Goal: Task Accomplishment & Management: Complete application form

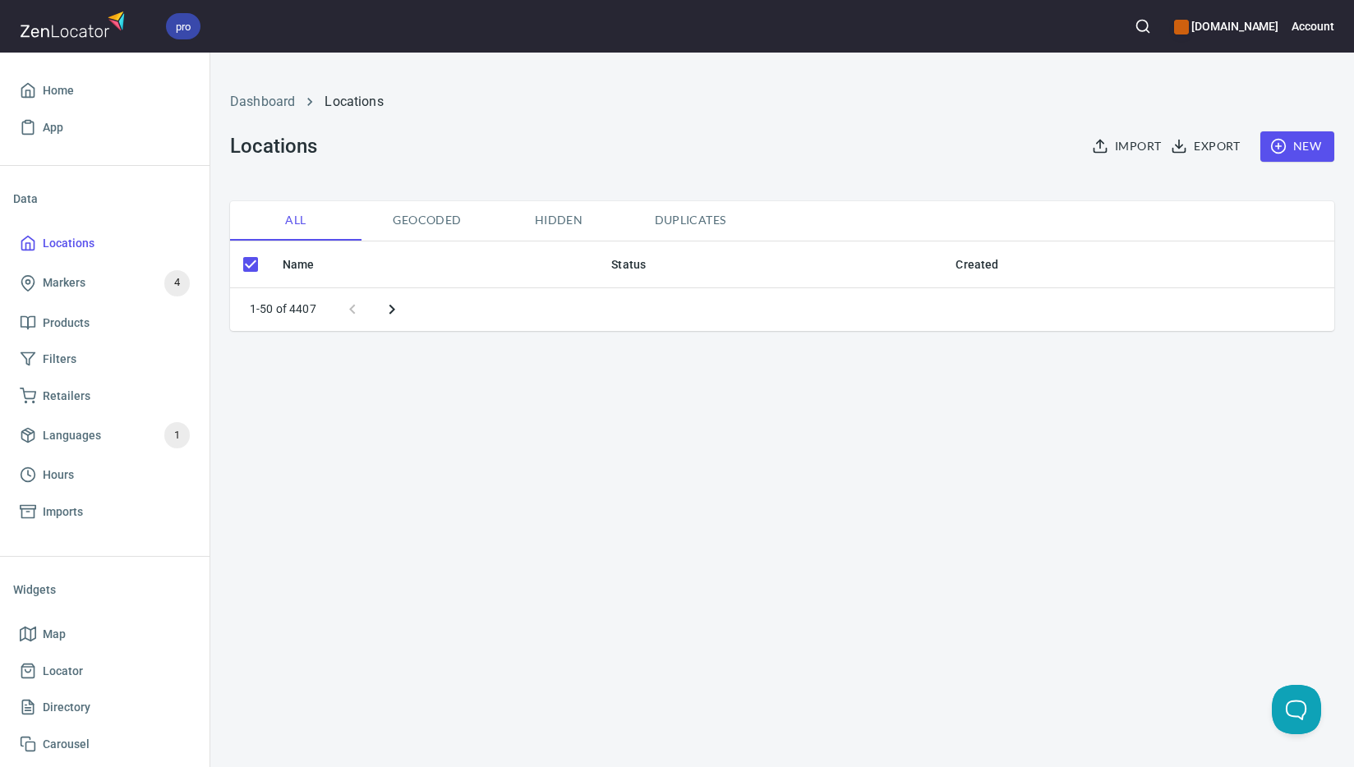
checkbox input "false"
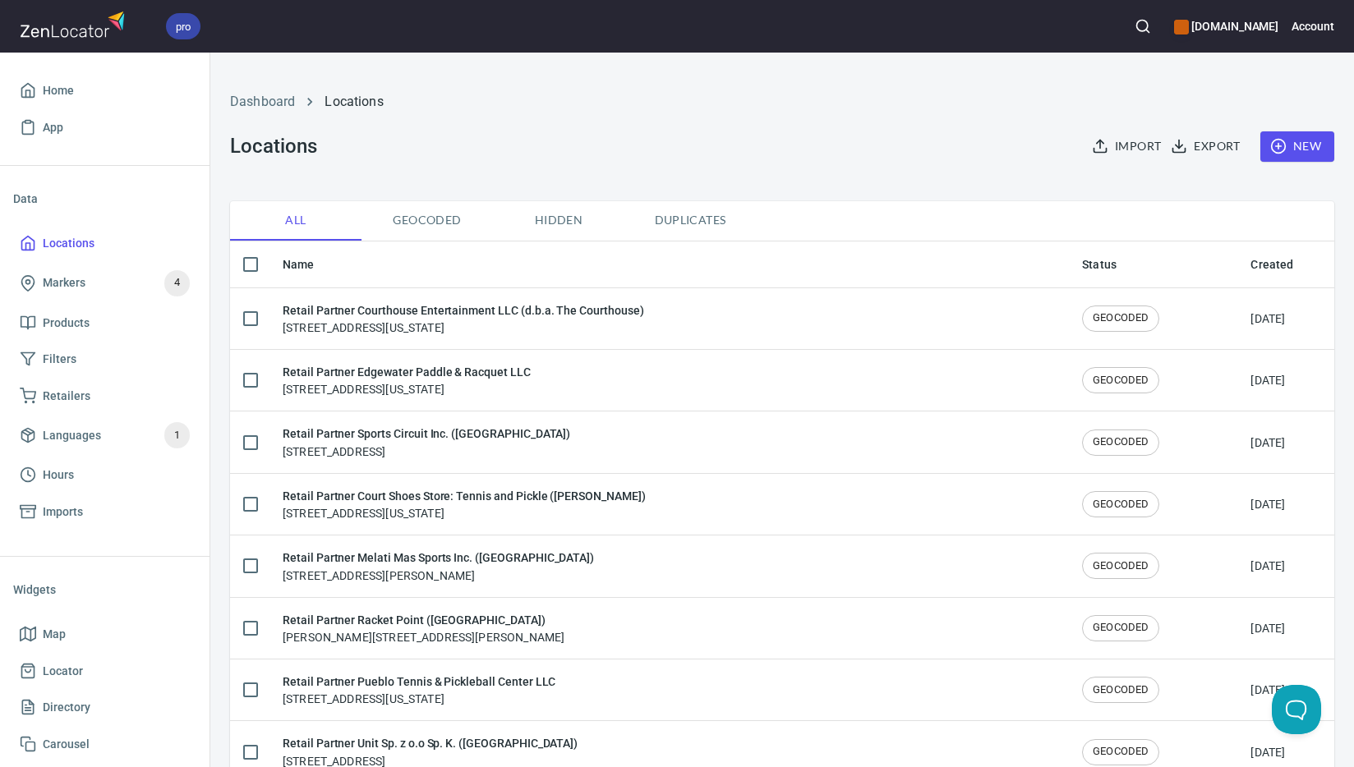
click at [1310, 138] on button "New" at bounding box center [1297, 146] width 74 height 30
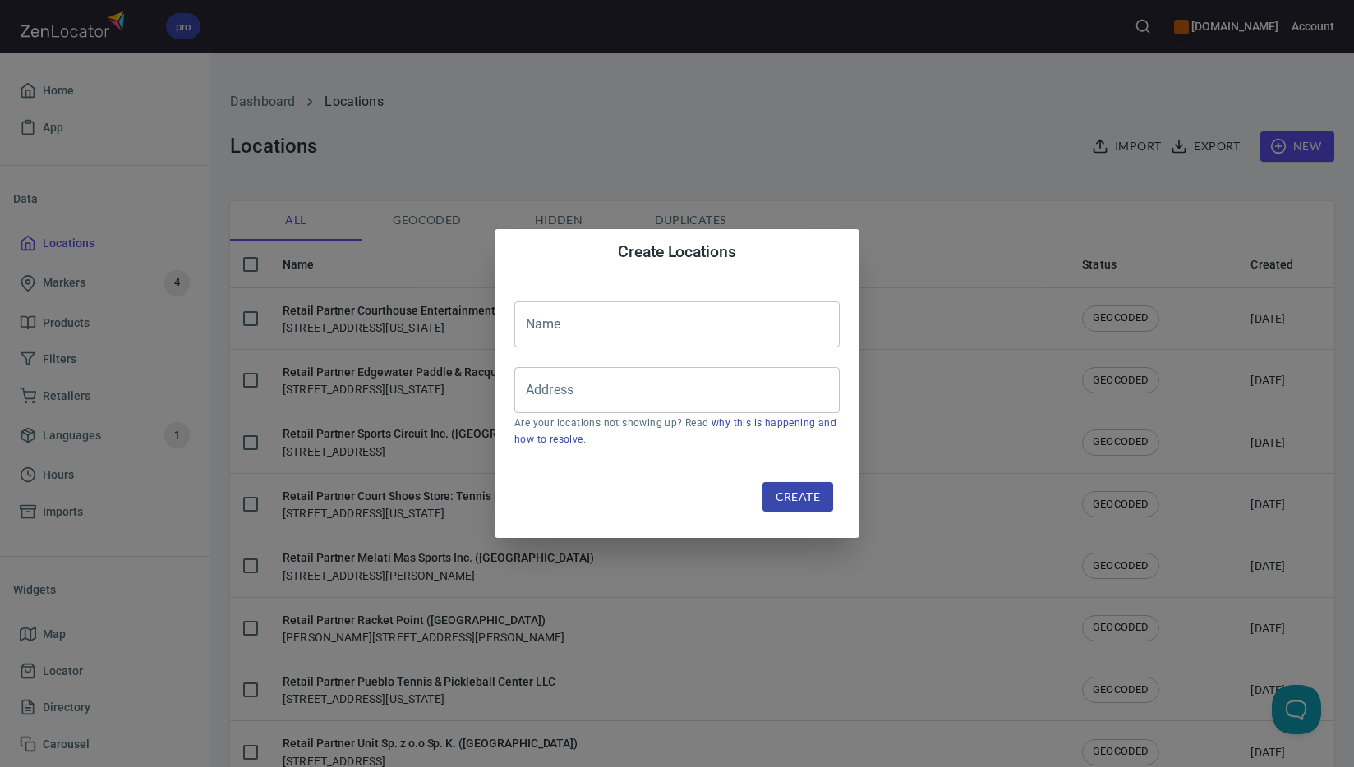
click at [743, 316] on input "text" at bounding box center [676, 324] width 325 height 46
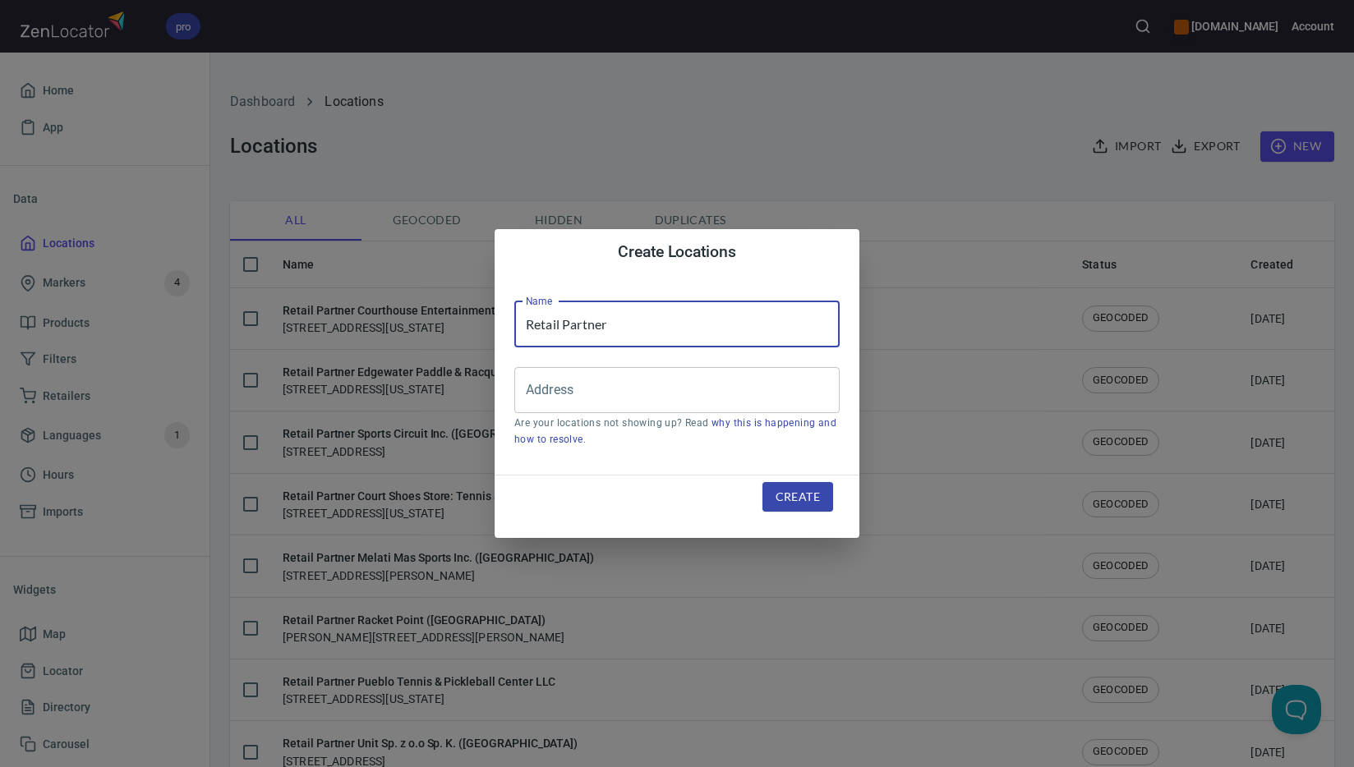
paste input "[PERSON_NAME] Ranch LLC"
type input "Retail Partner [PERSON_NAME] Ranch LLC"
click at [629, 396] on input "Address" at bounding box center [665, 390] width 286 height 31
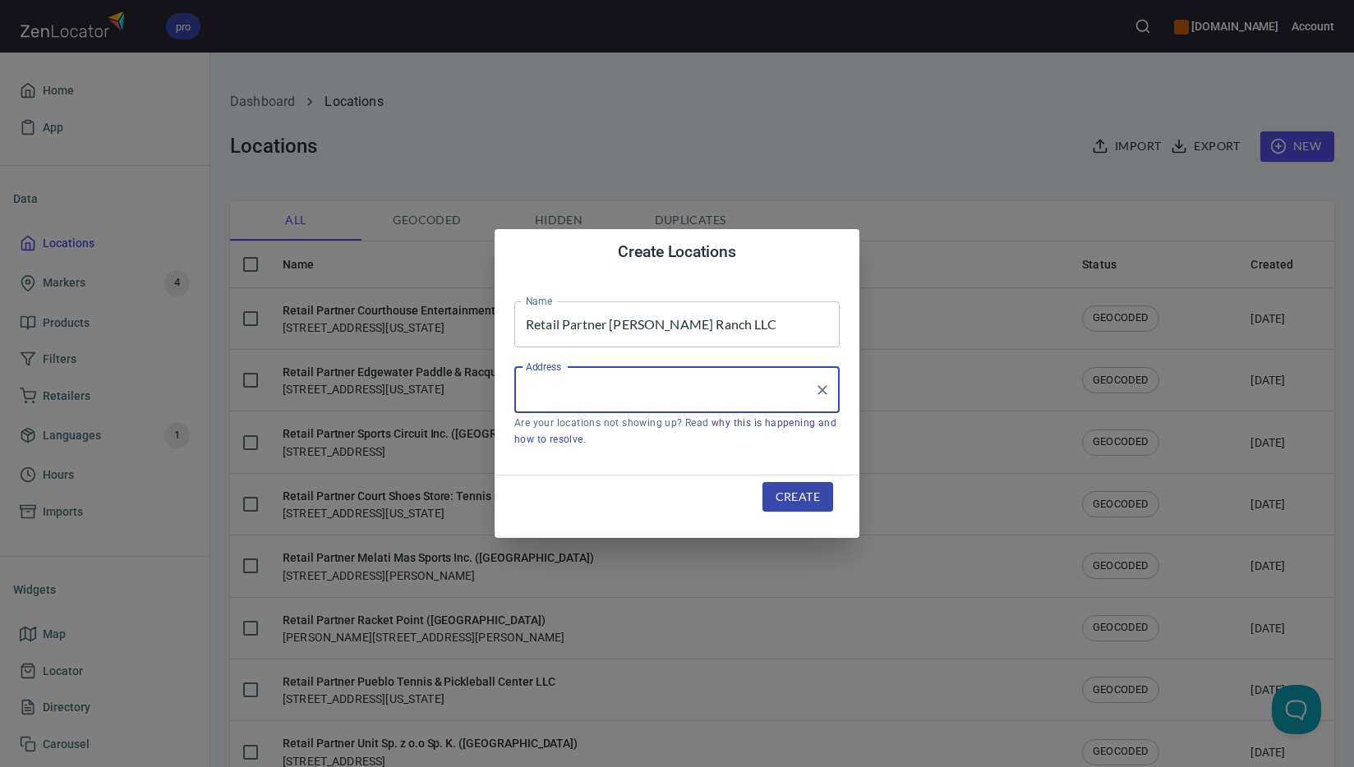
paste input "[STREET_ADDRESS]"
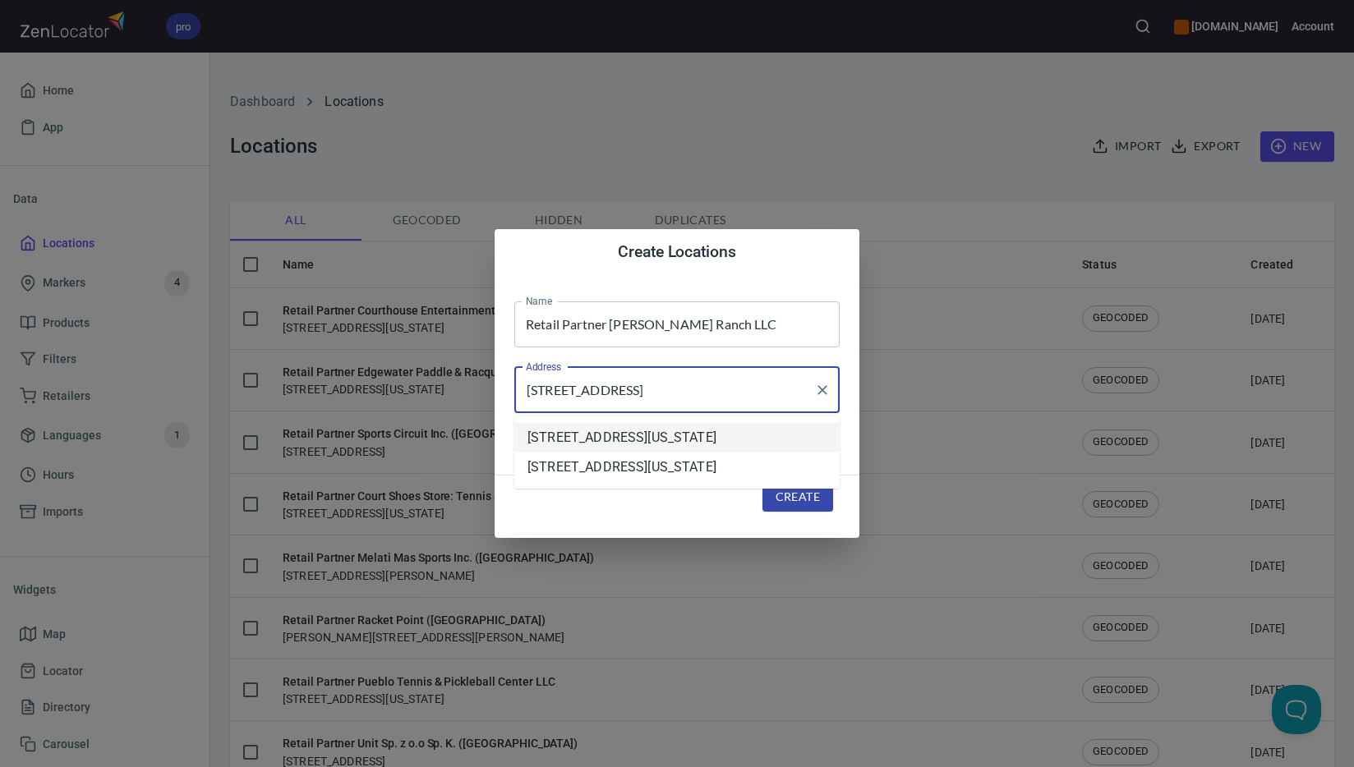
click at [628, 438] on li "[STREET_ADDRESS][US_STATE]" at bounding box center [676, 438] width 325 height 30
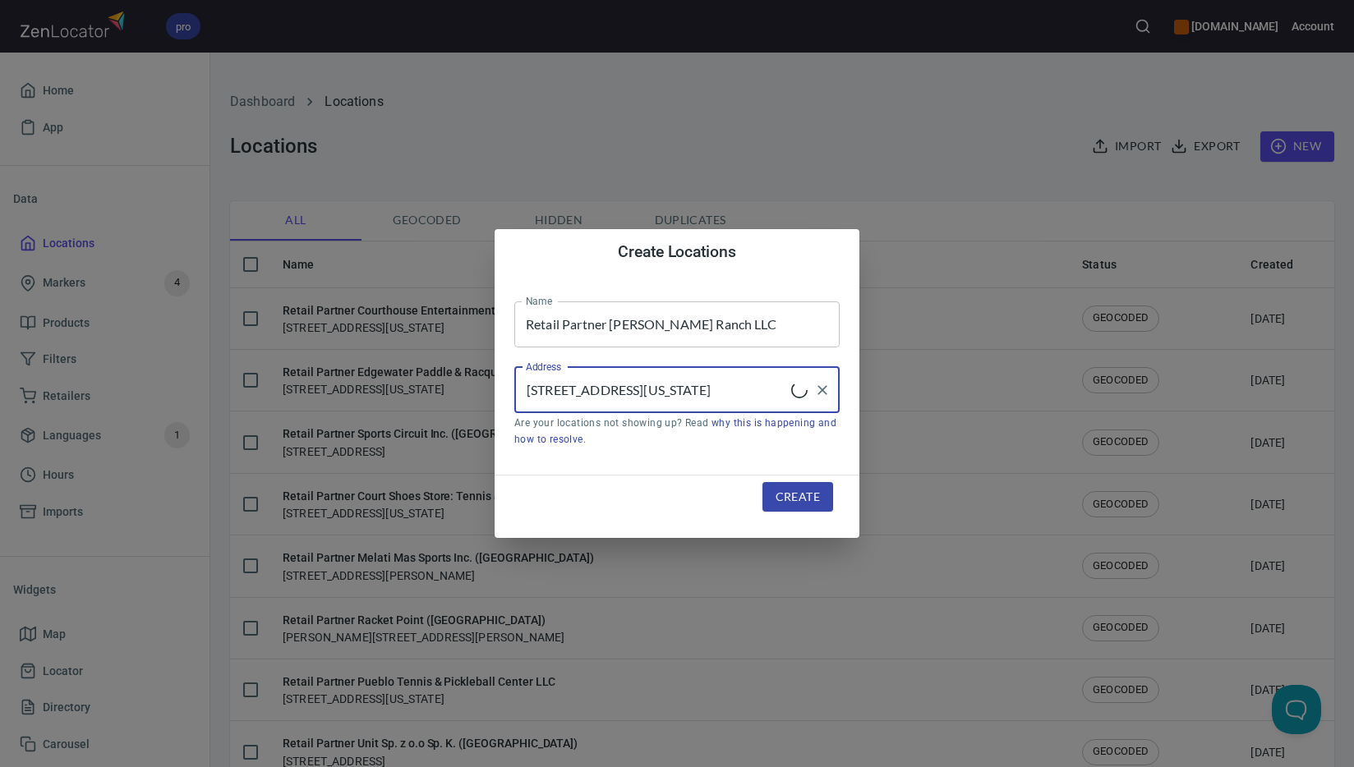
type input "[STREET_ADDRESS][US_STATE]"
click at [783, 491] on span "Create" at bounding box center [797, 497] width 44 height 21
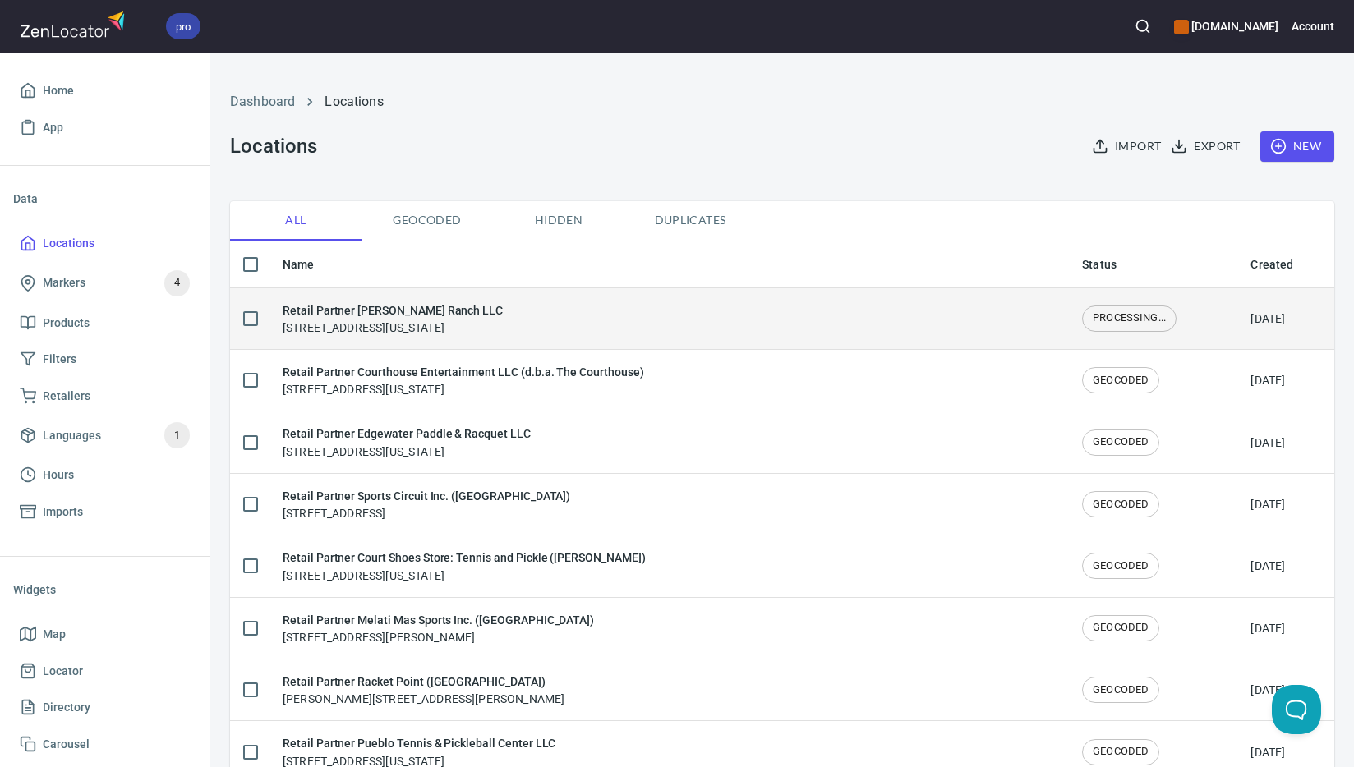
click at [503, 333] on div "Retail Partner [GEOGRAPHIC_DATA][PERSON_NAME] Ranch LLC [STREET_ADDRESS][US_STA…" at bounding box center [393, 318] width 220 height 35
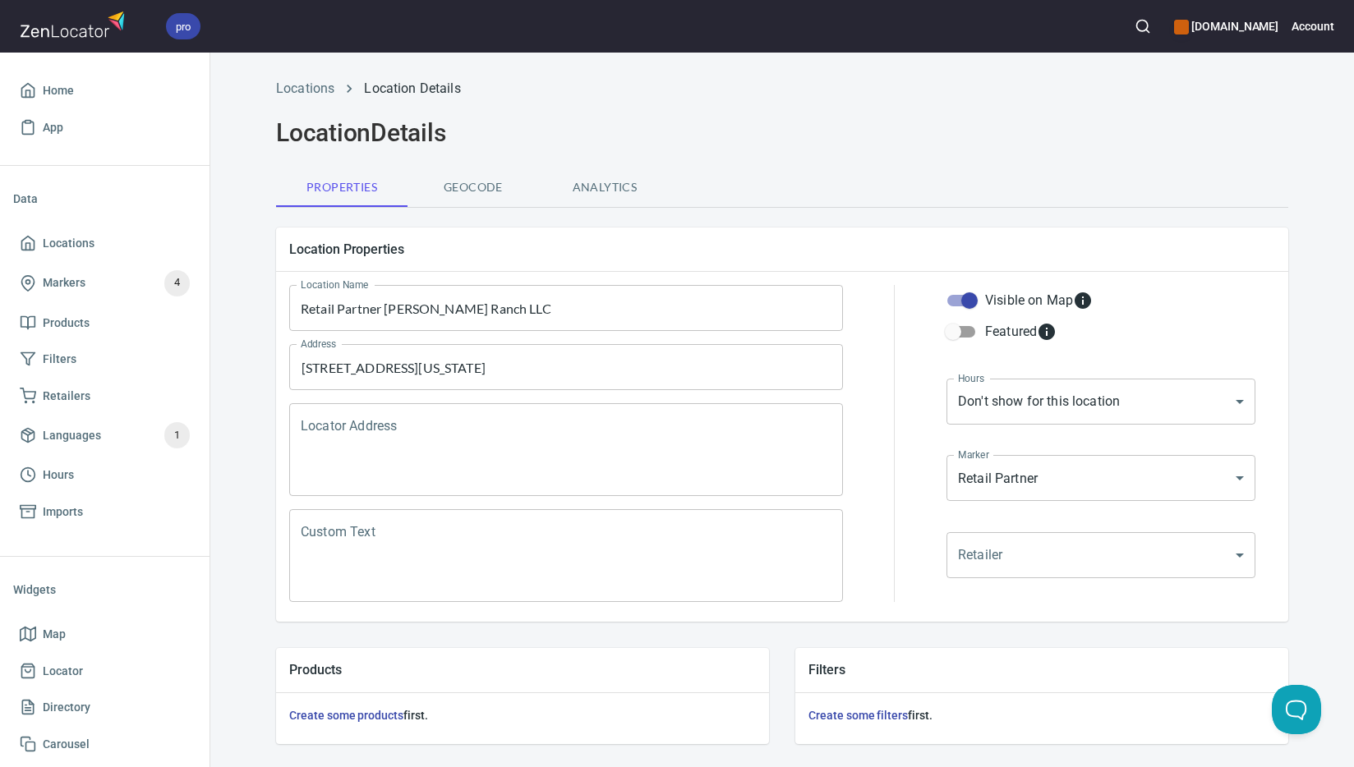
click at [550, 442] on textarea "Locator Address" at bounding box center [566, 450] width 531 height 62
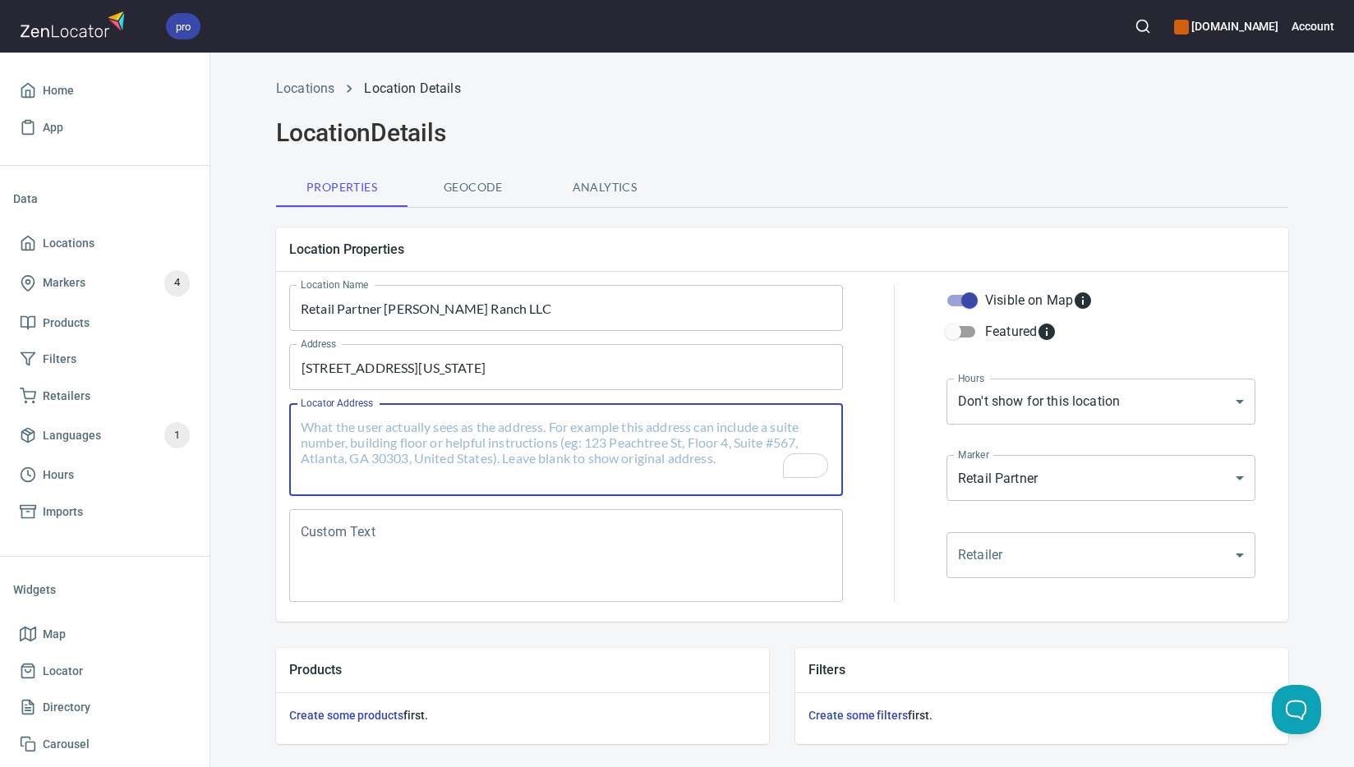
paste textarea "[STREET_ADDRESS][US_STATE]"
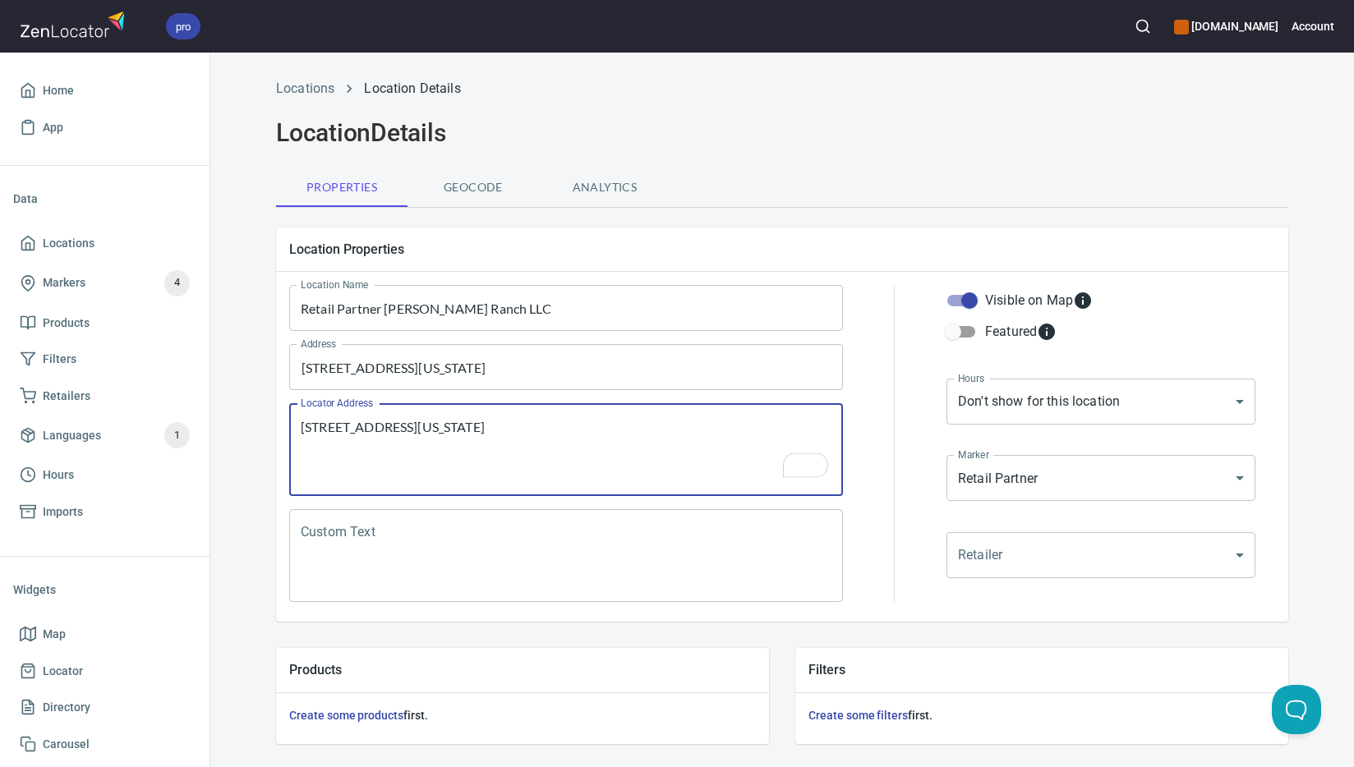
type textarea "[STREET_ADDRESS][US_STATE]"
click at [695, 550] on textarea "Custom Text" at bounding box center [566, 556] width 531 height 62
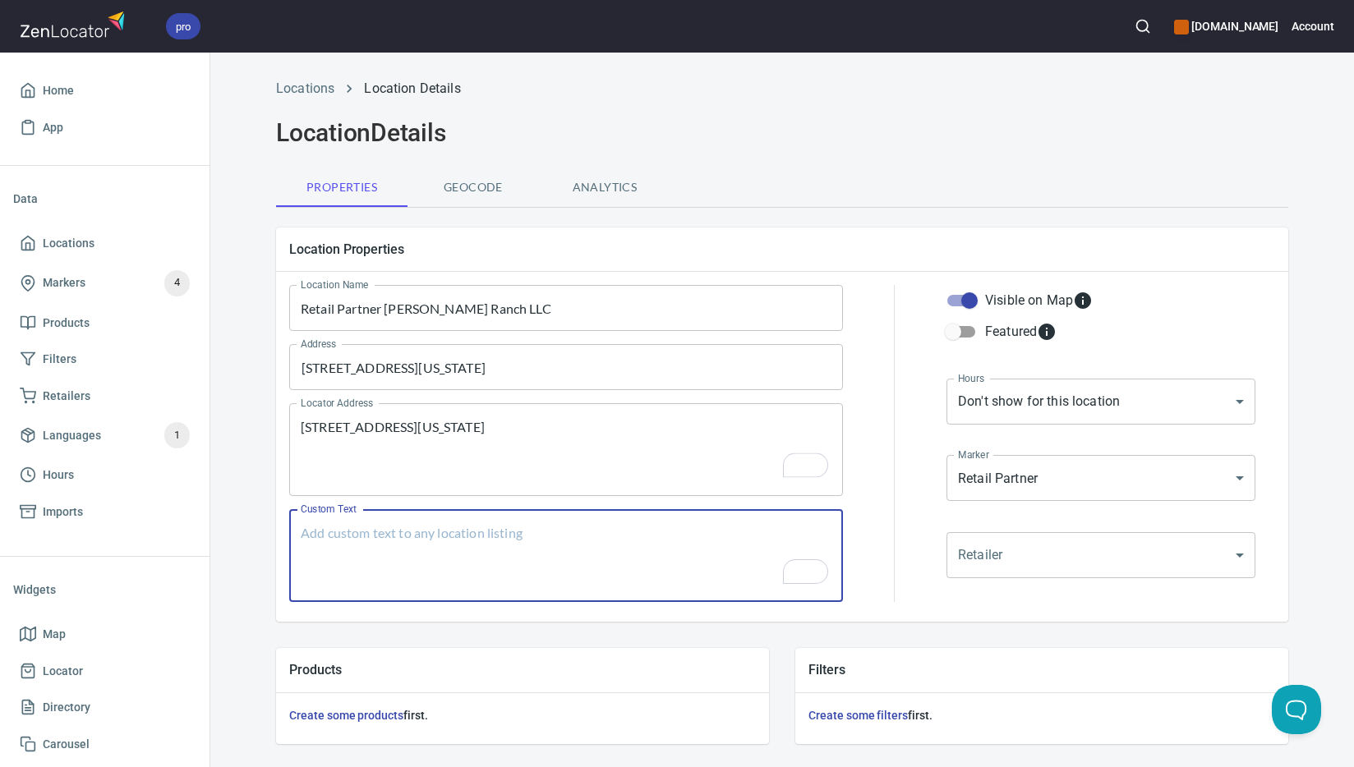
paste textarea "Brands Carried: SelkirkJoola Return Policy: No Return Policy"
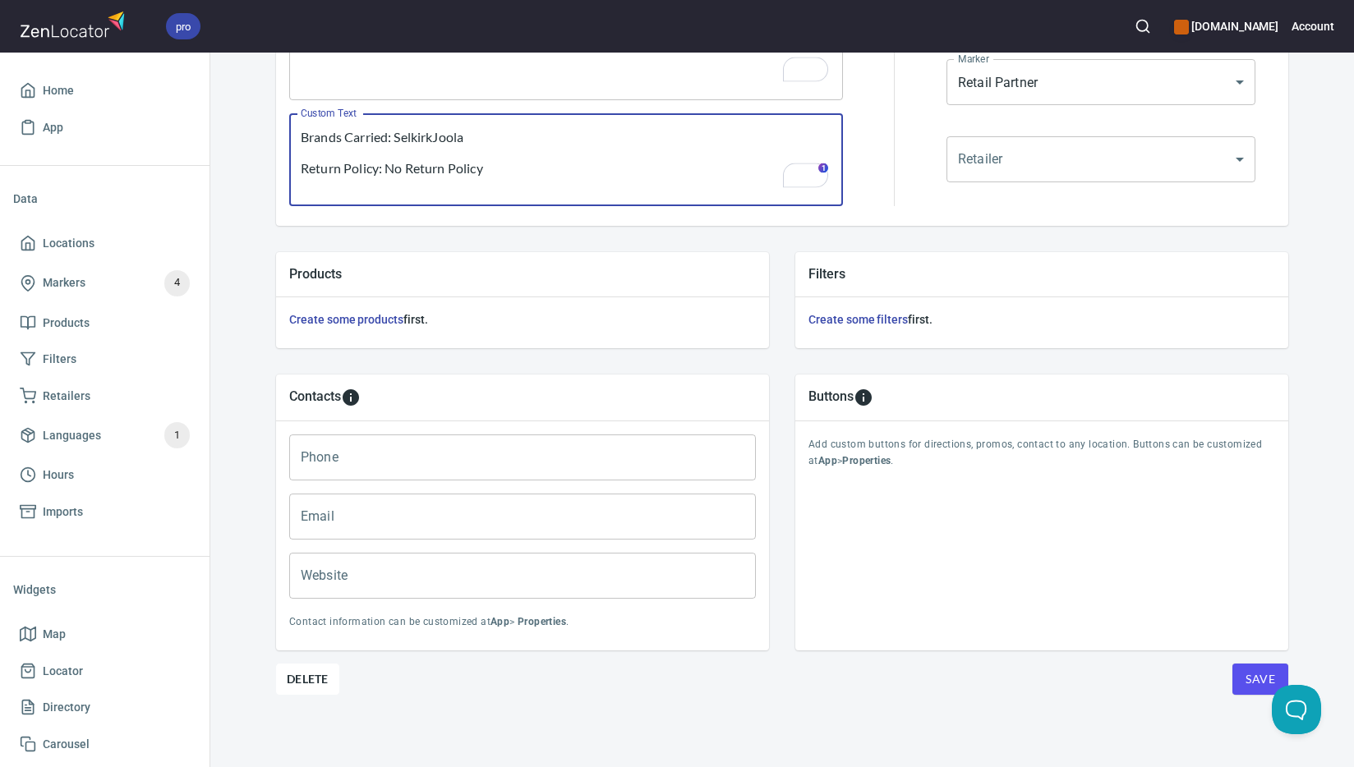
type textarea "Brands Carried: SelkirkJoola Return Policy: No Return Policy"
click at [552, 469] on input "Phone" at bounding box center [522, 458] width 467 height 46
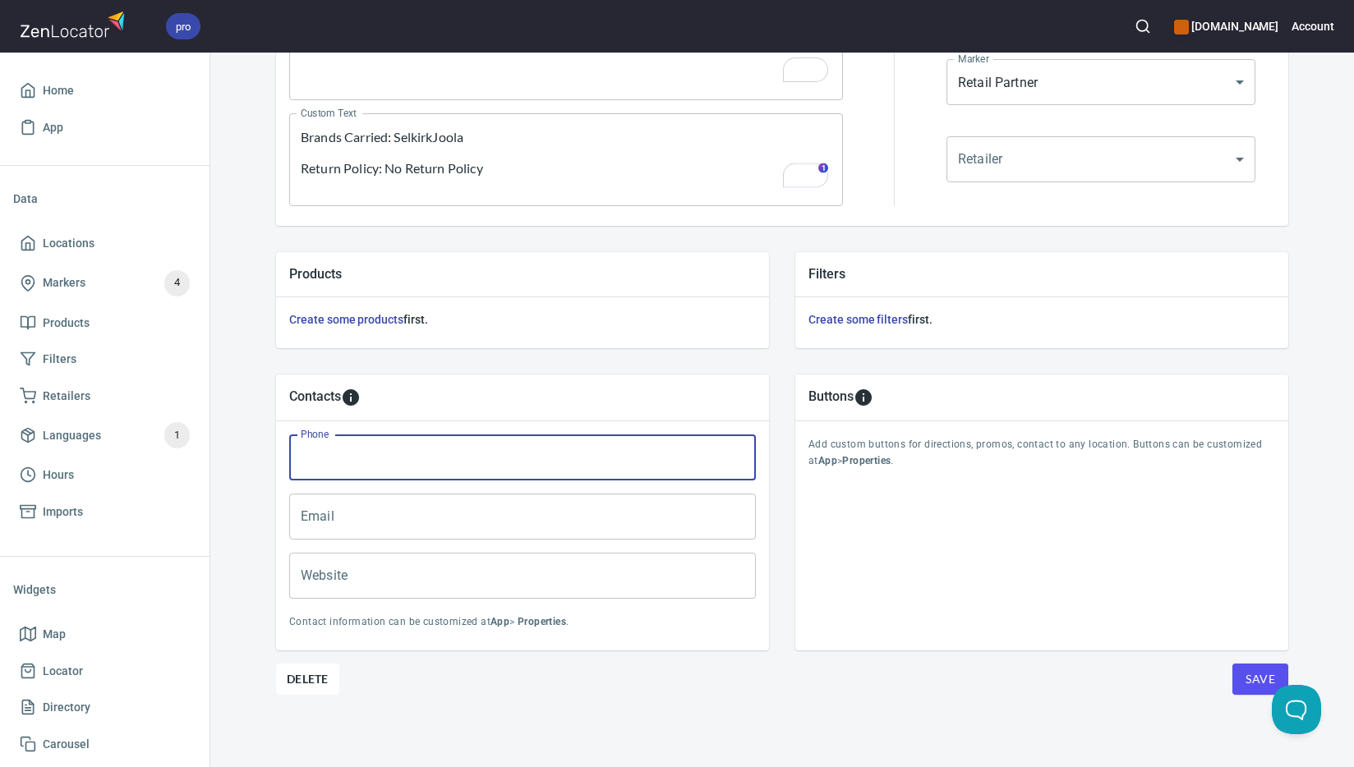
paste input "[PHONE_NUMBER]"
type input "[PHONE_NUMBER]"
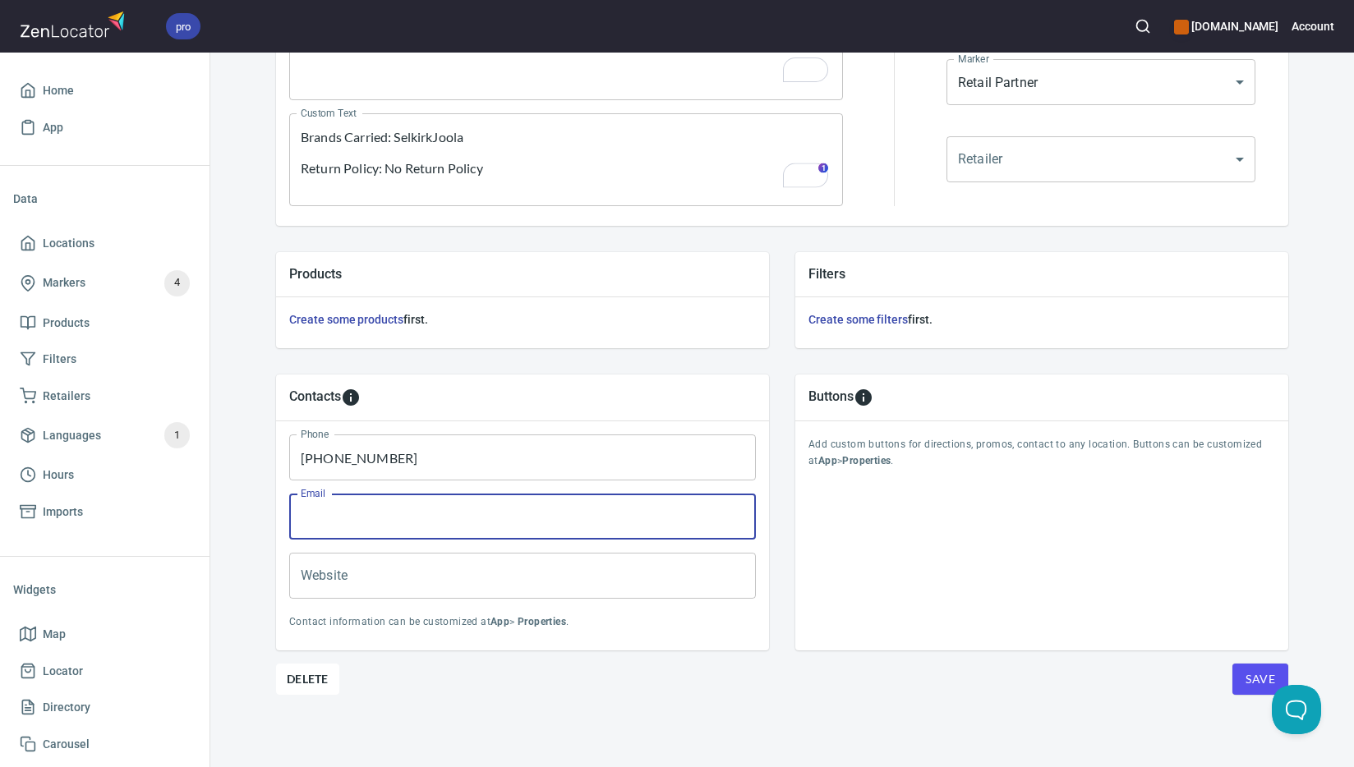
paste input "[EMAIL_ADDRESS][DOMAIN_NAME]"
type input "[EMAIL_ADDRESS][DOMAIN_NAME]"
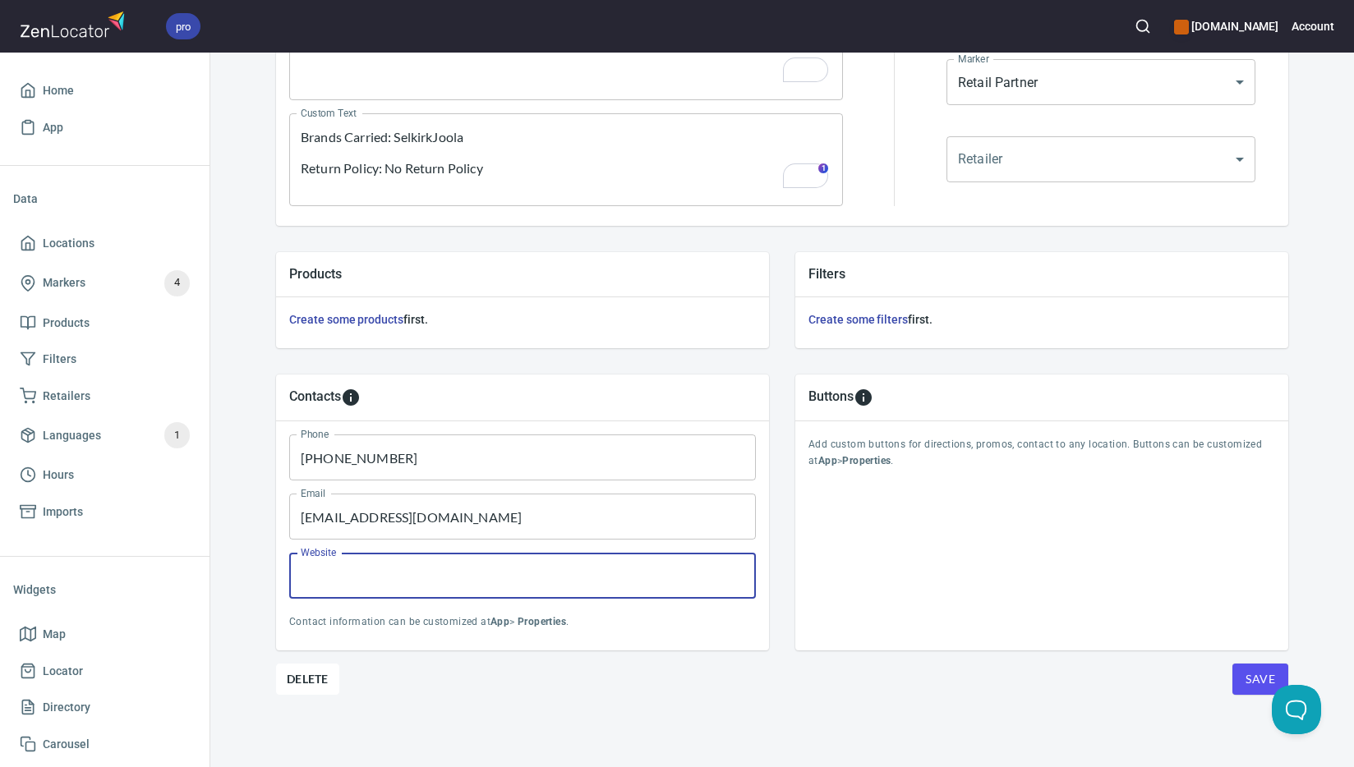
paste input "[DOMAIN_NAME]"
type input "[DOMAIN_NAME]"
click at [1245, 674] on span "Save" at bounding box center [1260, 680] width 30 height 21
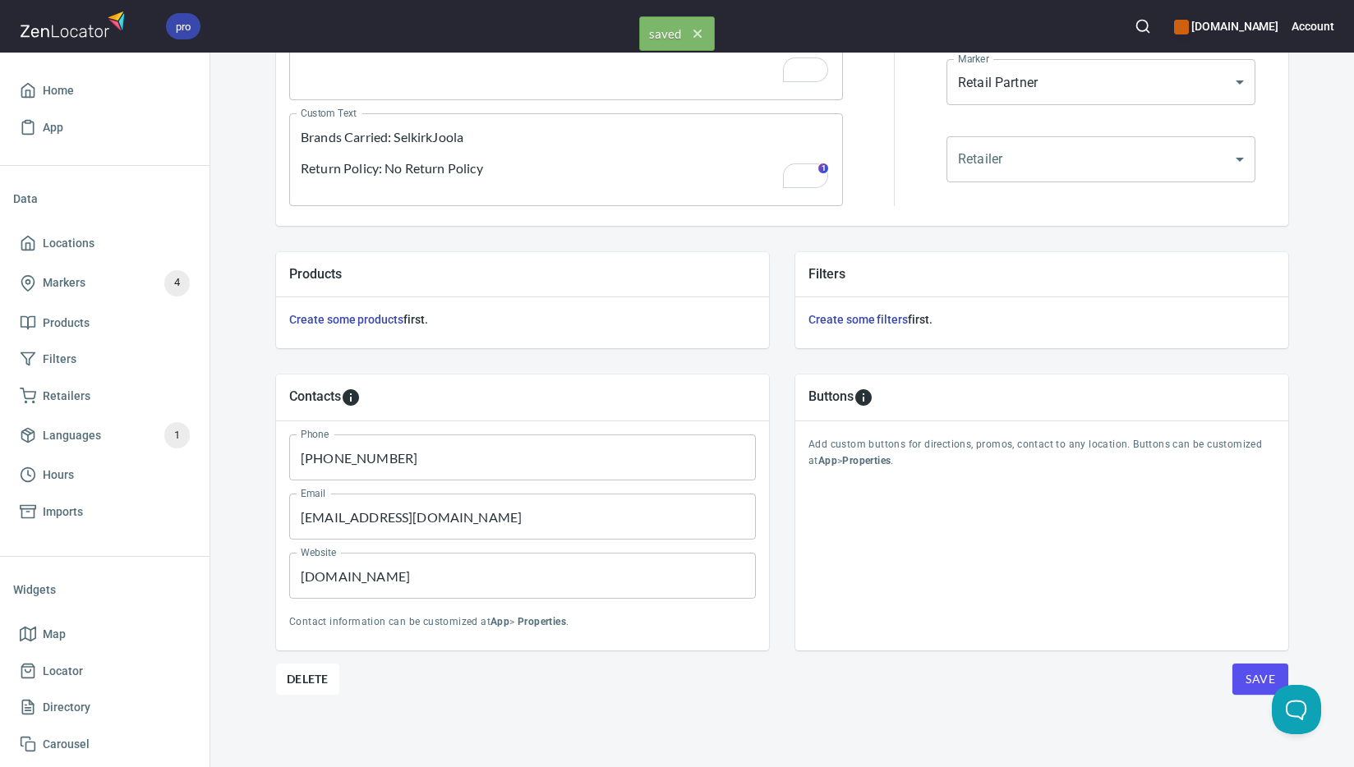
scroll to position [0, 0]
